Goal: Task Accomplishment & Management: Use online tool/utility

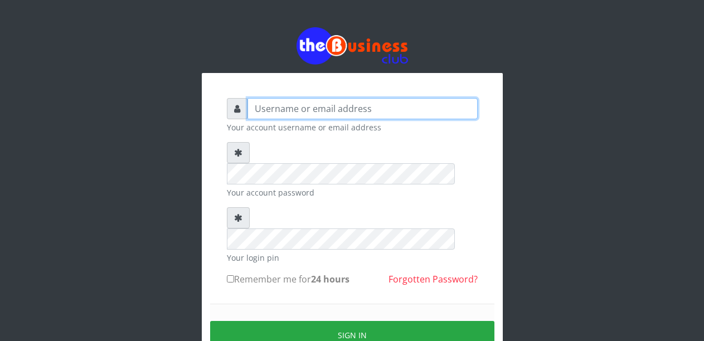
click at [263, 111] on input "text" at bounding box center [362, 108] width 230 height 21
type input "Malamsidi3030"
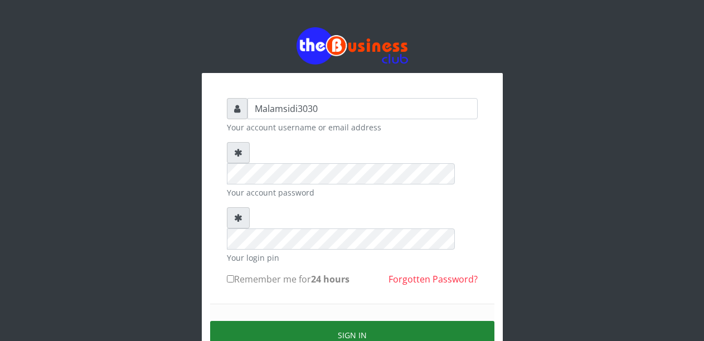
click at [340, 321] on button "Sign in" at bounding box center [352, 335] width 284 height 28
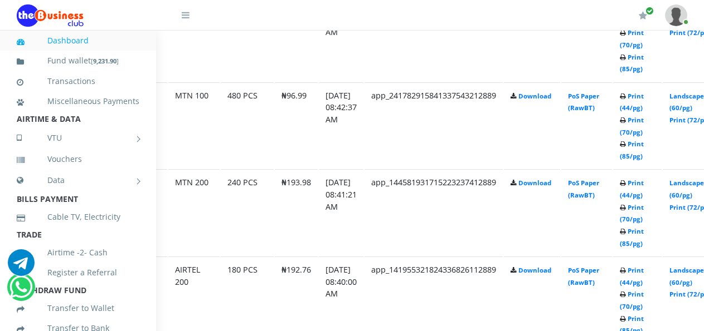
scroll to position [1059, 56]
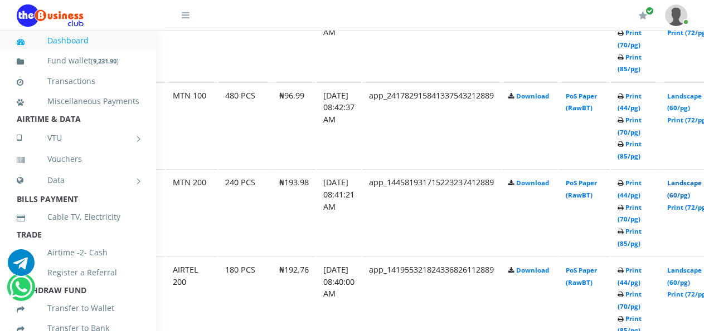
click at [688, 186] on link "Landscape (60/pg)" at bounding box center [684, 189] width 35 height 21
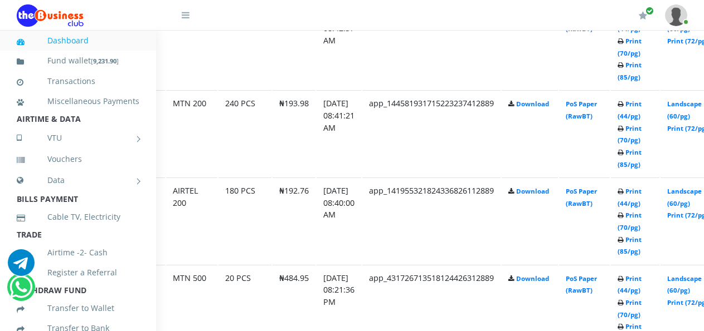
scroll to position [1157, 56]
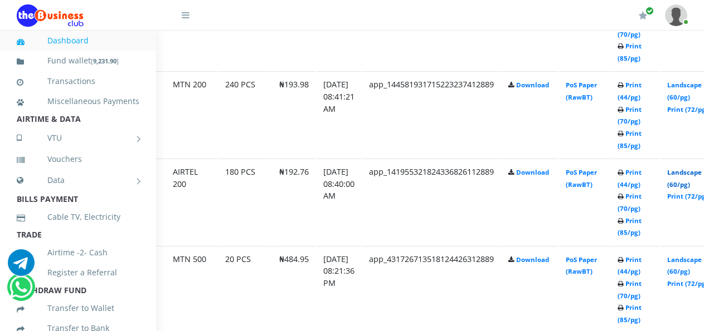
click at [689, 176] on link "Landscape (60/pg)" at bounding box center [684, 178] width 35 height 21
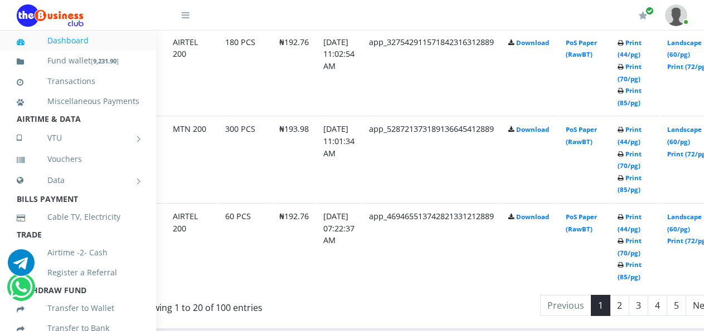
scroll to position [2215, 56]
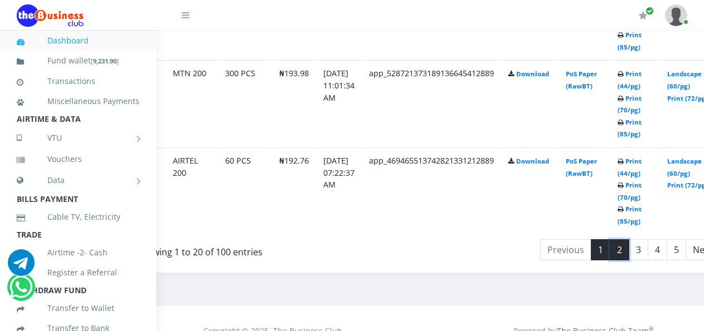
click at [629, 240] on link "2" at bounding box center [619, 250] width 19 height 21
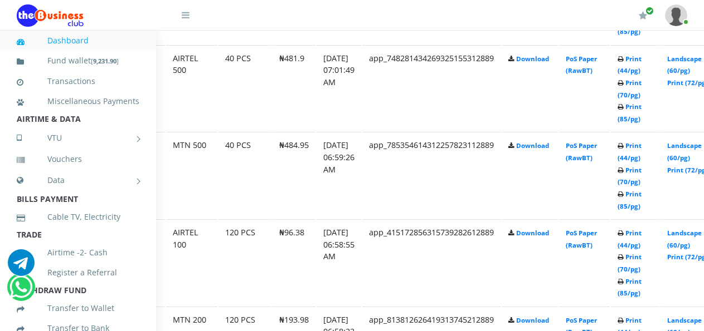
scroll to position [839, 56]
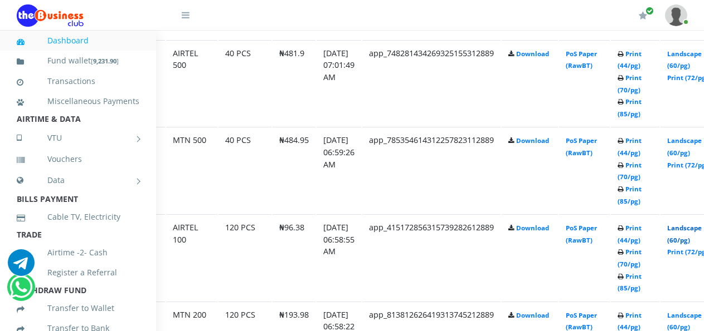
click at [690, 231] on link "Landscape (60/pg)" at bounding box center [684, 234] width 35 height 21
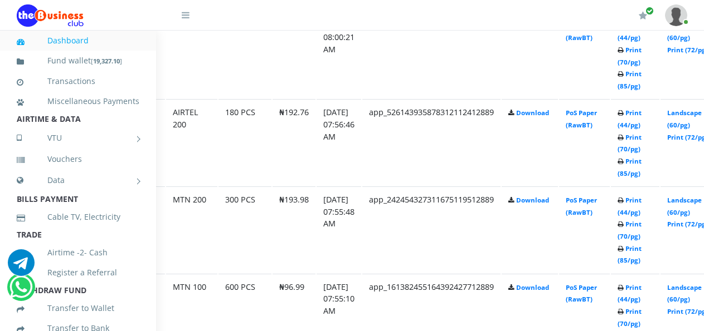
scroll to position [876, 56]
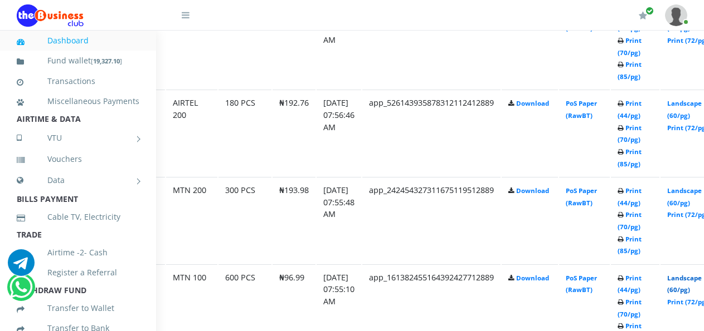
click at [689, 280] on link "Landscape (60/pg)" at bounding box center [684, 284] width 35 height 21
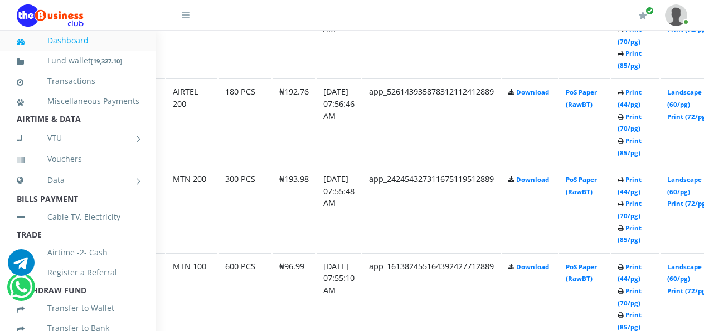
scroll to position [876, 56]
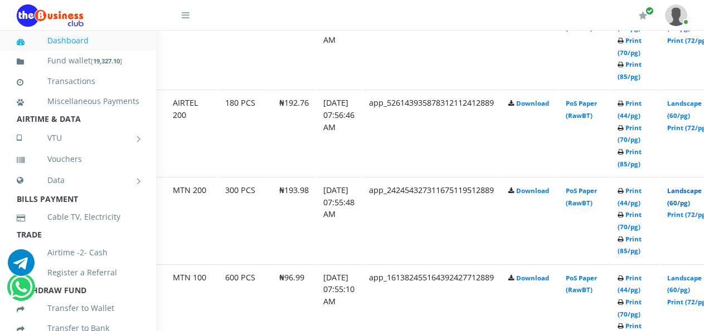
click at [688, 193] on link "Landscape (60/pg)" at bounding box center [684, 197] width 35 height 21
click at [692, 106] on link "Landscape (60/pg)" at bounding box center [684, 109] width 35 height 21
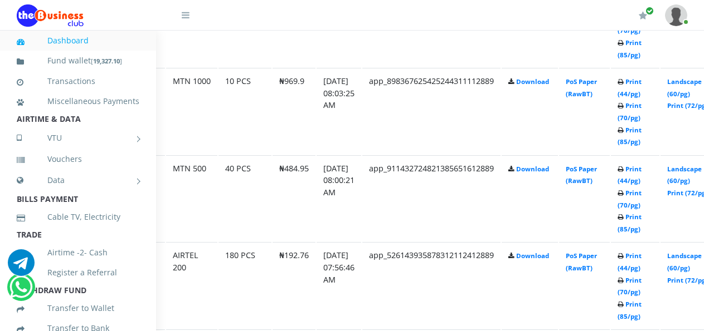
scroll to position [709, 56]
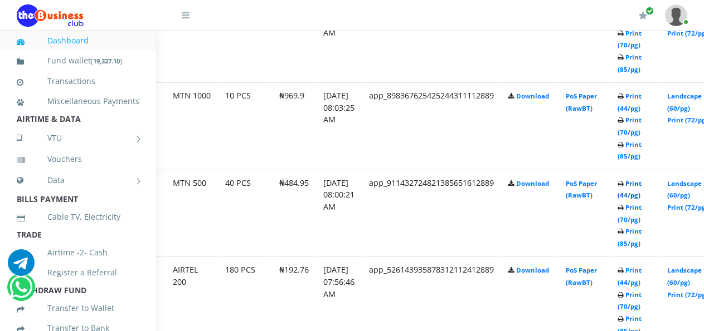
click at [641, 186] on link "Print (44/pg)" at bounding box center [629, 189] width 24 height 21
click at [638, 100] on link "Print (44/pg)" at bounding box center [629, 102] width 24 height 21
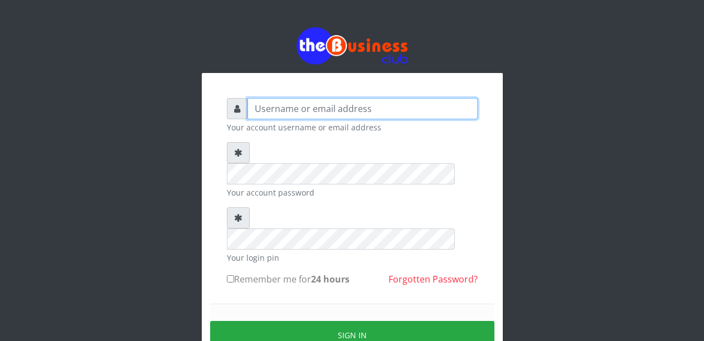
click at [298, 108] on input "text" at bounding box center [362, 108] width 230 height 21
type input "Malamsidi3030"
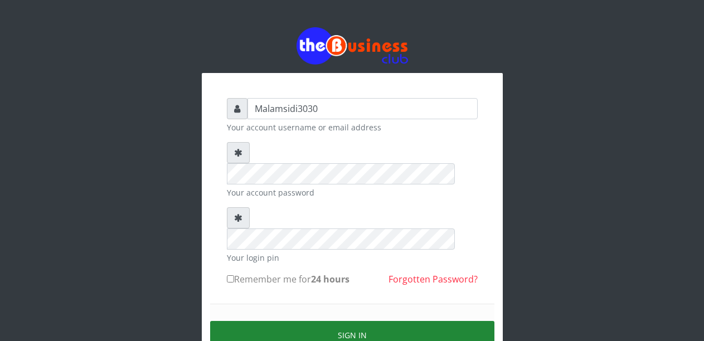
click at [330, 321] on button "Sign in" at bounding box center [352, 335] width 284 height 28
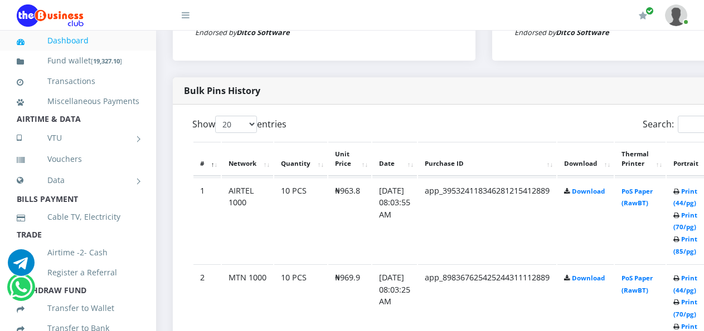
scroll to position [592, 0]
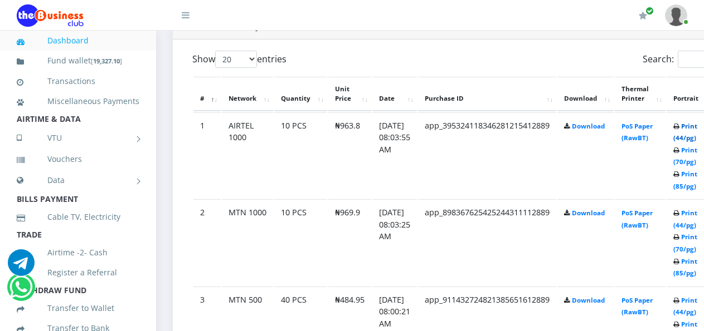
click at [694, 129] on link "Print (44/pg)" at bounding box center [685, 132] width 24 height 21
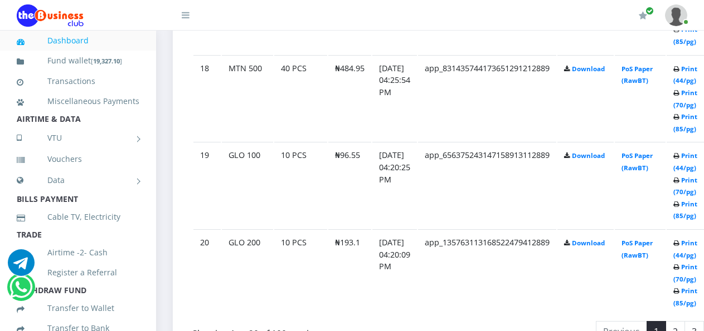
scroll to position [2161, 0]
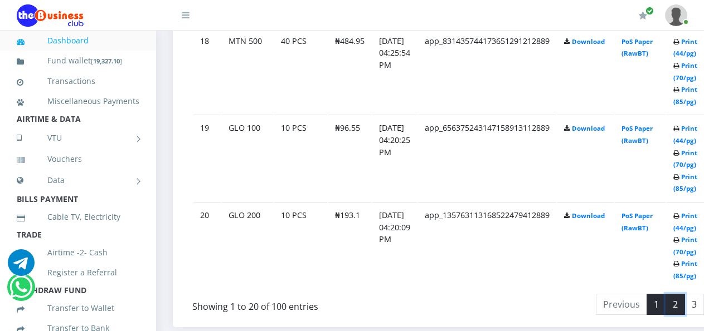
click at [685, 294] on link "2" at bounding box center [674, 304] width 19 height 21
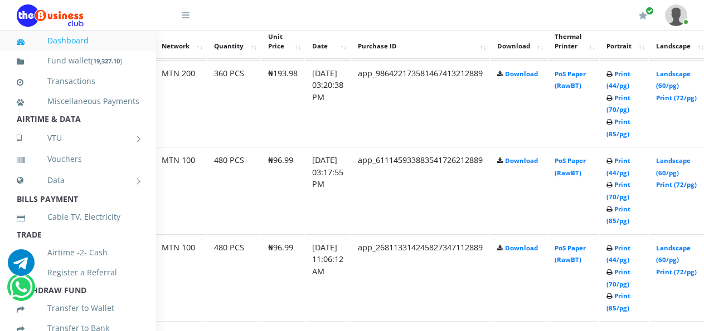
scroll to position [645, 76]
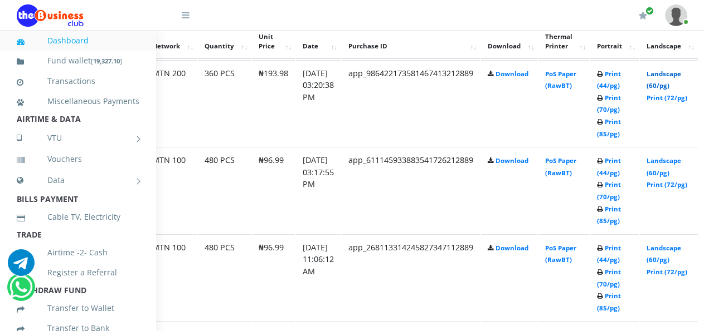
click at [668, 77] on link "Landscape (60/pg)" at bounding box center [663, 80] width 35 height 21
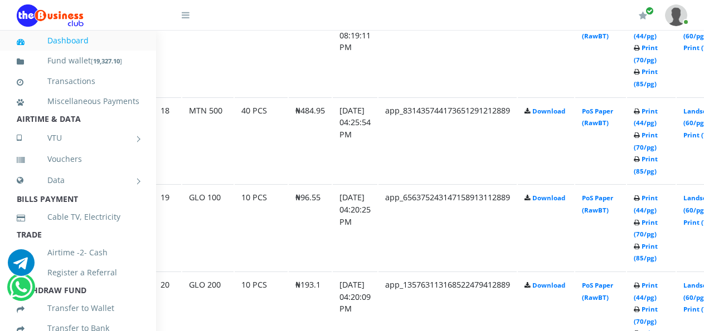
scroll to position [2147, 40]
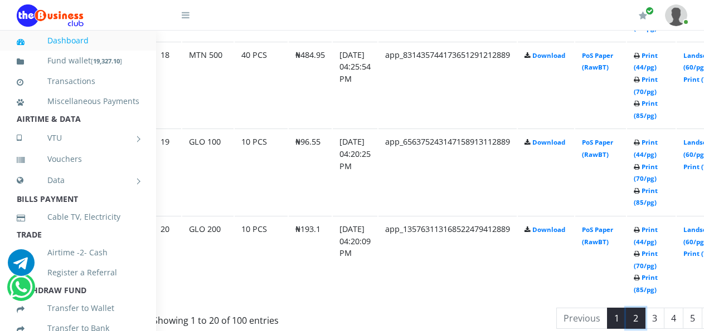
click at [645, 308] on link "2" at bounding box center [635, 318] width 19 height 21
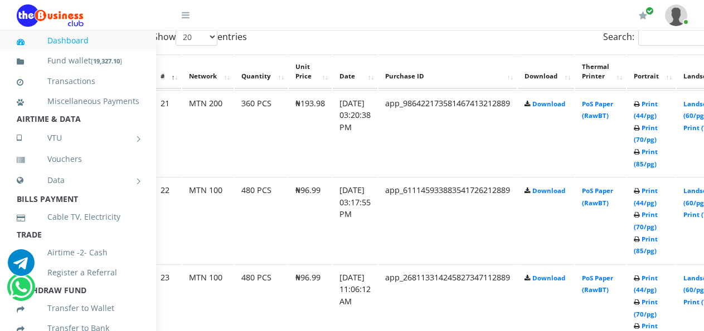
scroll to position [642, 40]
